Goal: Task Accomplishment & Management: Manage account settings

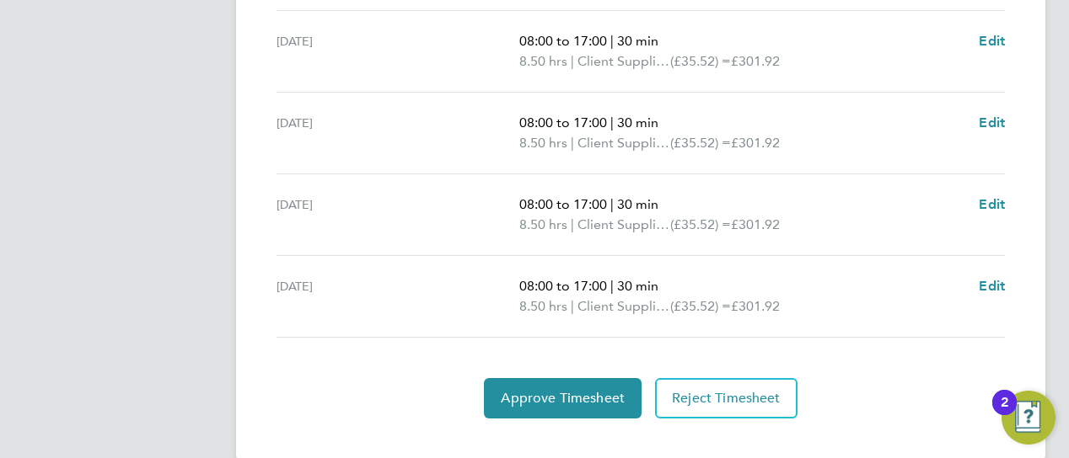
scroll to position [756, 0]
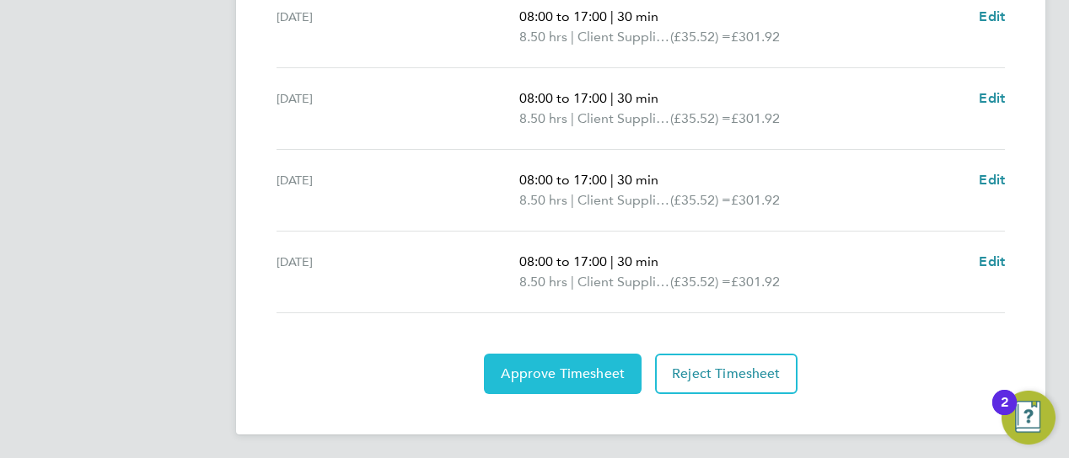
click at [571, 373] on span "Approve Timesheet" at bounding box center [563, 374] width 124 height 17
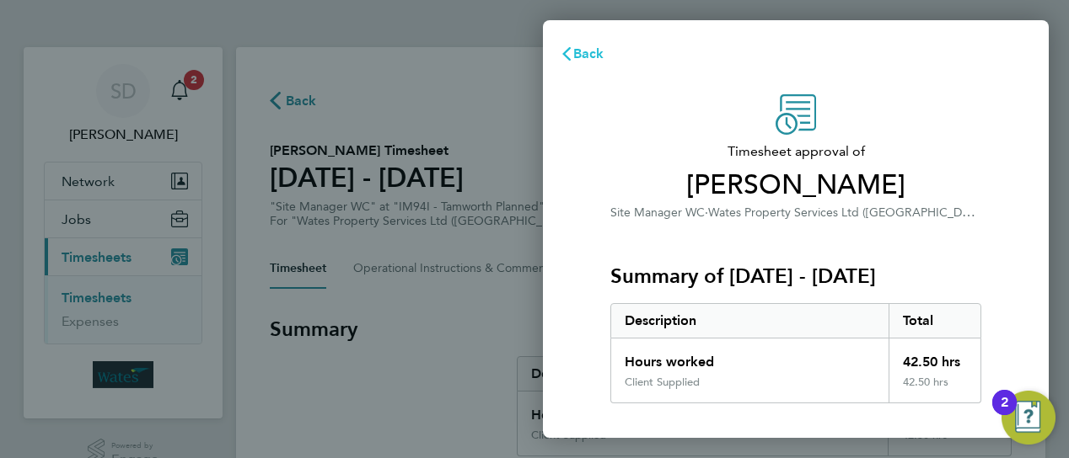
click at [590, 53] on span "Back" at bounding box center [588, 54] width 31 height 16
